Goal: Find specific page/section: Find specific page/section

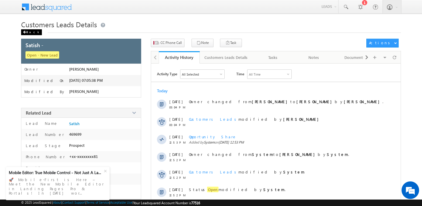
click at [30, 32] on div "Back" at bounding box center [31, 32] width 21 height 6
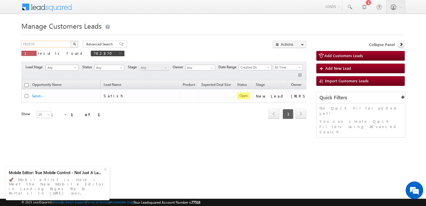
click at [44, 44] on input "782870" at bounding box center [46, 44] width 50 height 7
paste input "3349"
type input "783349"
click at [75, 44] on img "button" at bounding box center [74, 43] width 3 height 3
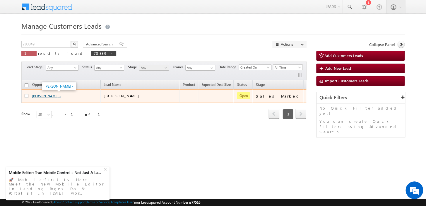
click at [44, 96] on link "[PERSON_NAME] -" at bounding box center [46, 96] width 29 height 4
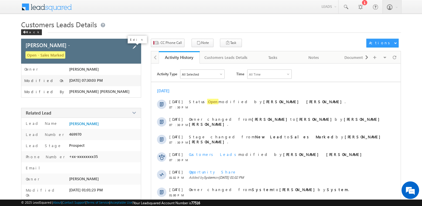
click at [134, 50] on span at bounding box center [134, 47] width 6 height 6
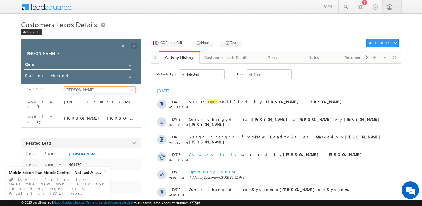
click at [101, 91] on input "Devesh Srivastav" at bounding box center [99, 89] width 71 height 7
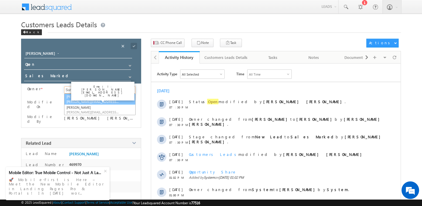
click at [75, 94] on link "Suryakant Tripathi suryakant.tripathi@sgrlimited.in" at bounding box center [99, 98] width 71 height 11
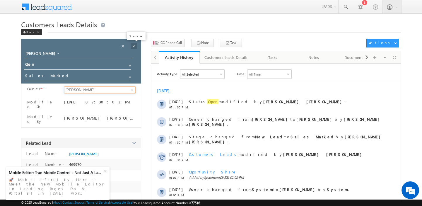
type input "Suryakant Tripathi"
click at [134, 44] on span at bounding box center [134, 46] width 6 height 6
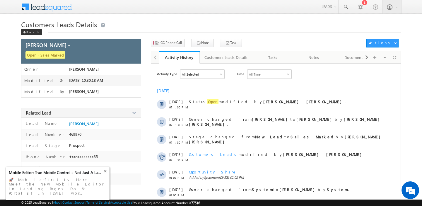
click at [107, 175] on div "+" at bounding box center [106, 170] width 10 height 10
